Goal: Task Accomplishment & Management: Manage account settings

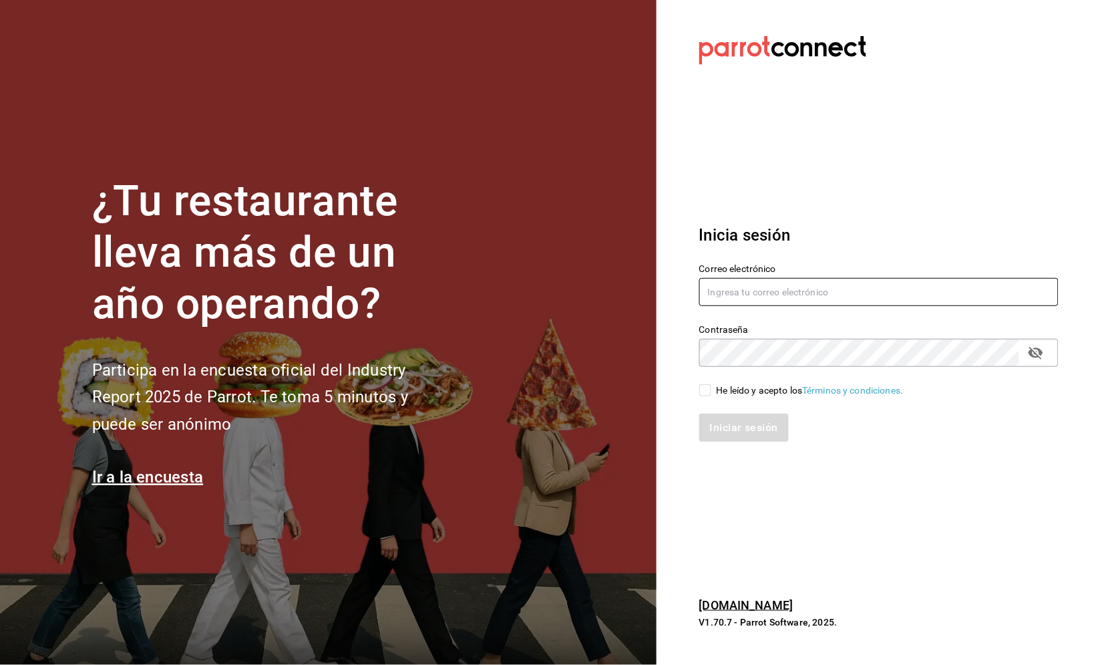
type input "buendiapanycafe.info@gmail.com"
click at [731, 389] on div "He leído y acepto los Términos y condiciones." at bounding box center [810, 390] width 187 height 14
click at [711, 389] on input "He leído y acepto los Términos y condiciones." at bounding box center [705, 390] width 12 height 12
checkbox input "true"
click at [731, 411] on div "Iniciar sesión" at bounding box center [870, 419] width 375 height 44
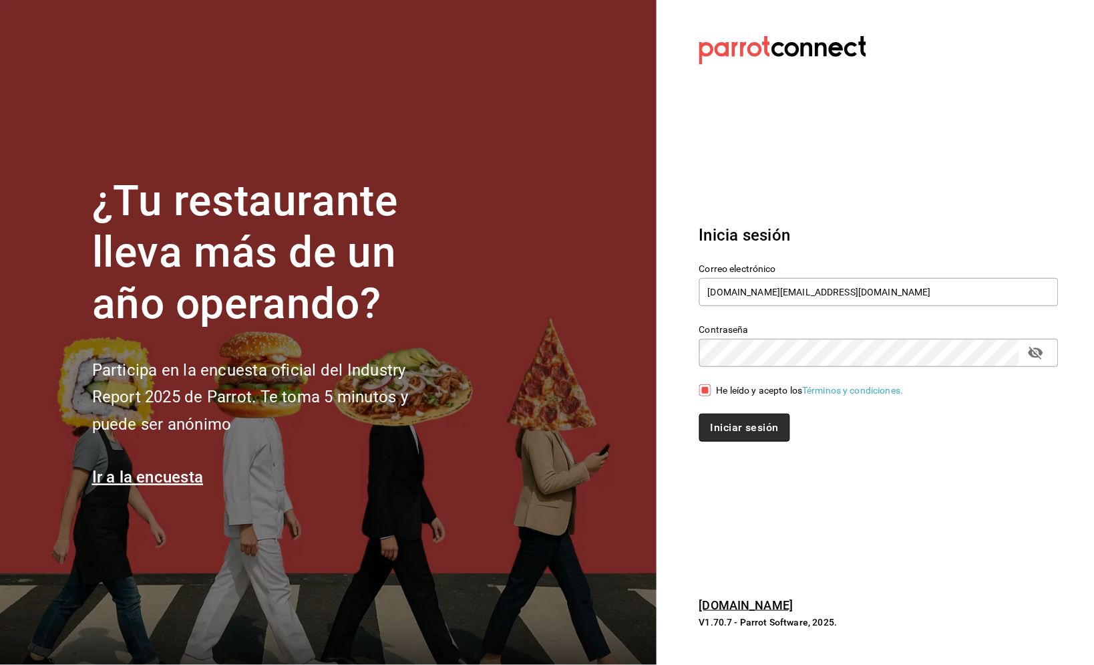
click at [731, 419] on button "Iniciar sesión" at bounding box center [744, 427] width 91 height 28
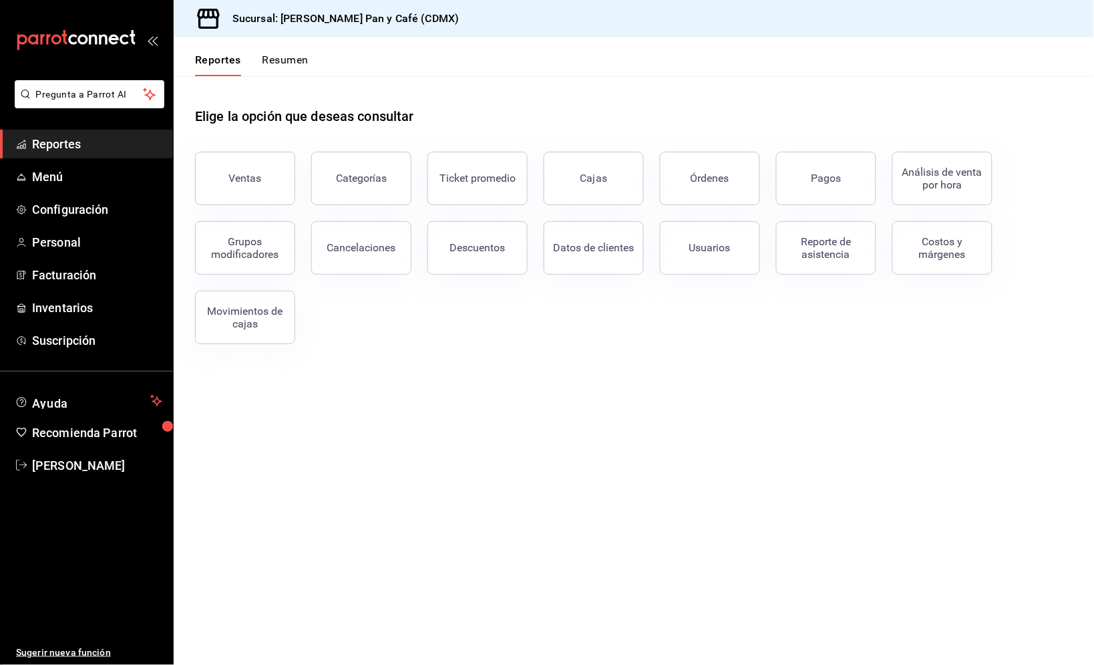
click at [282, 57] on button "Resumen" at bounding box center [285, 64] width 46 height 23
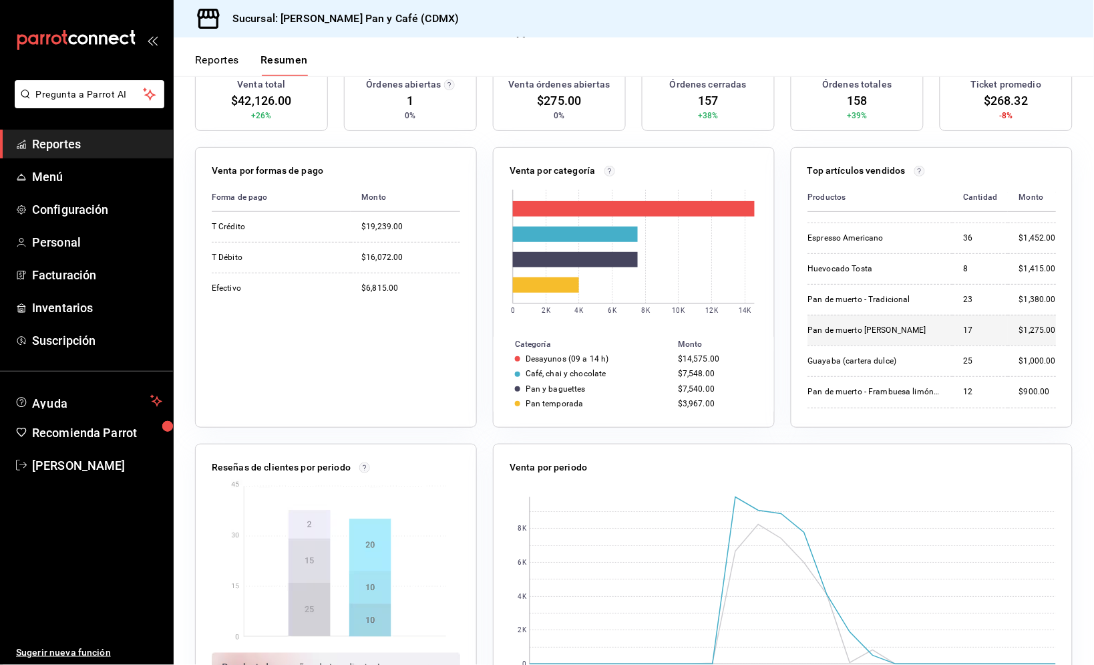
scroll to position [121, 0]
